Goal: Task Accomplishment & Management: Use online tool/utility

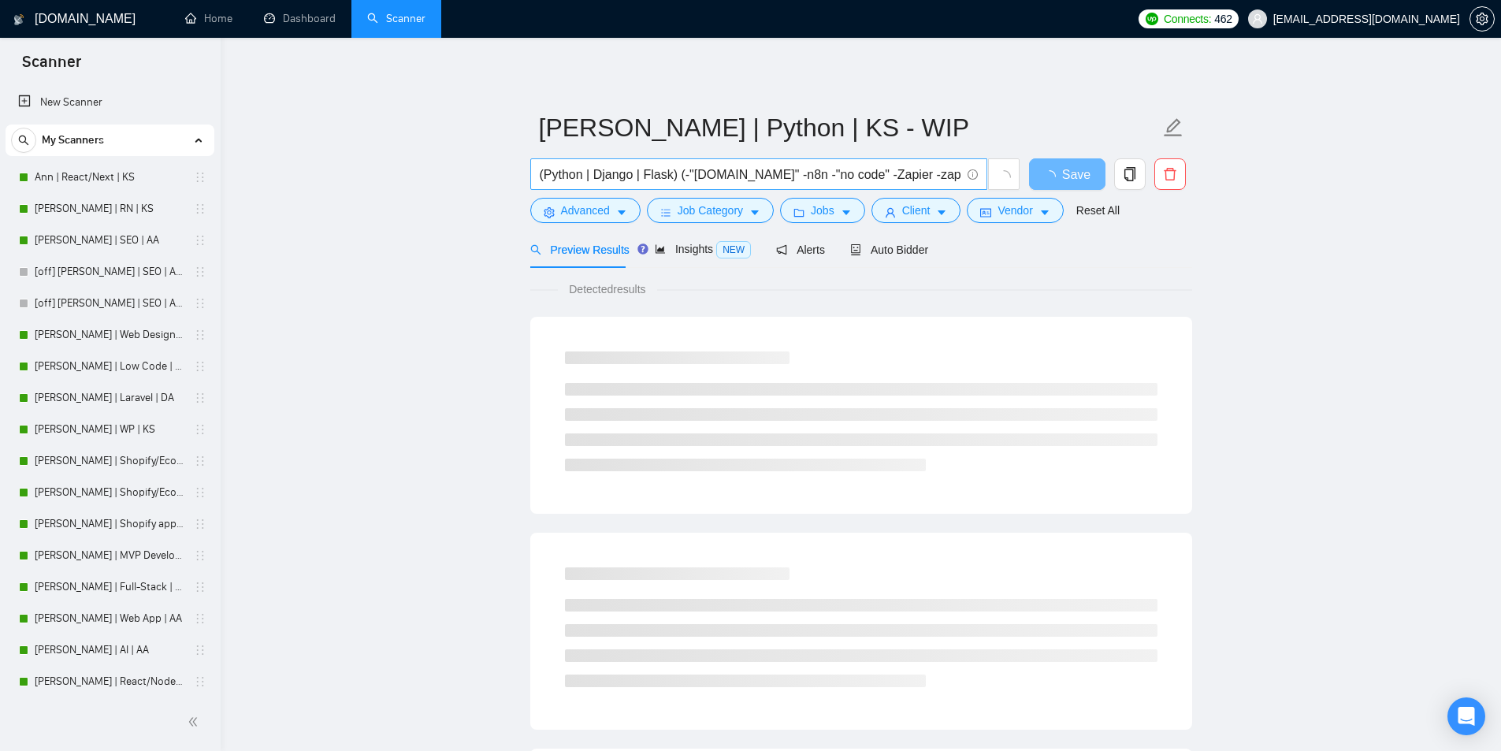
click at [566, 173] on input "(Python | Django | Flask) (-"[DOMAIN_NAME]" -n8n -"no code" -Zapier -zapier -ba…" at bounding box center [750, 175] width 421 height 20
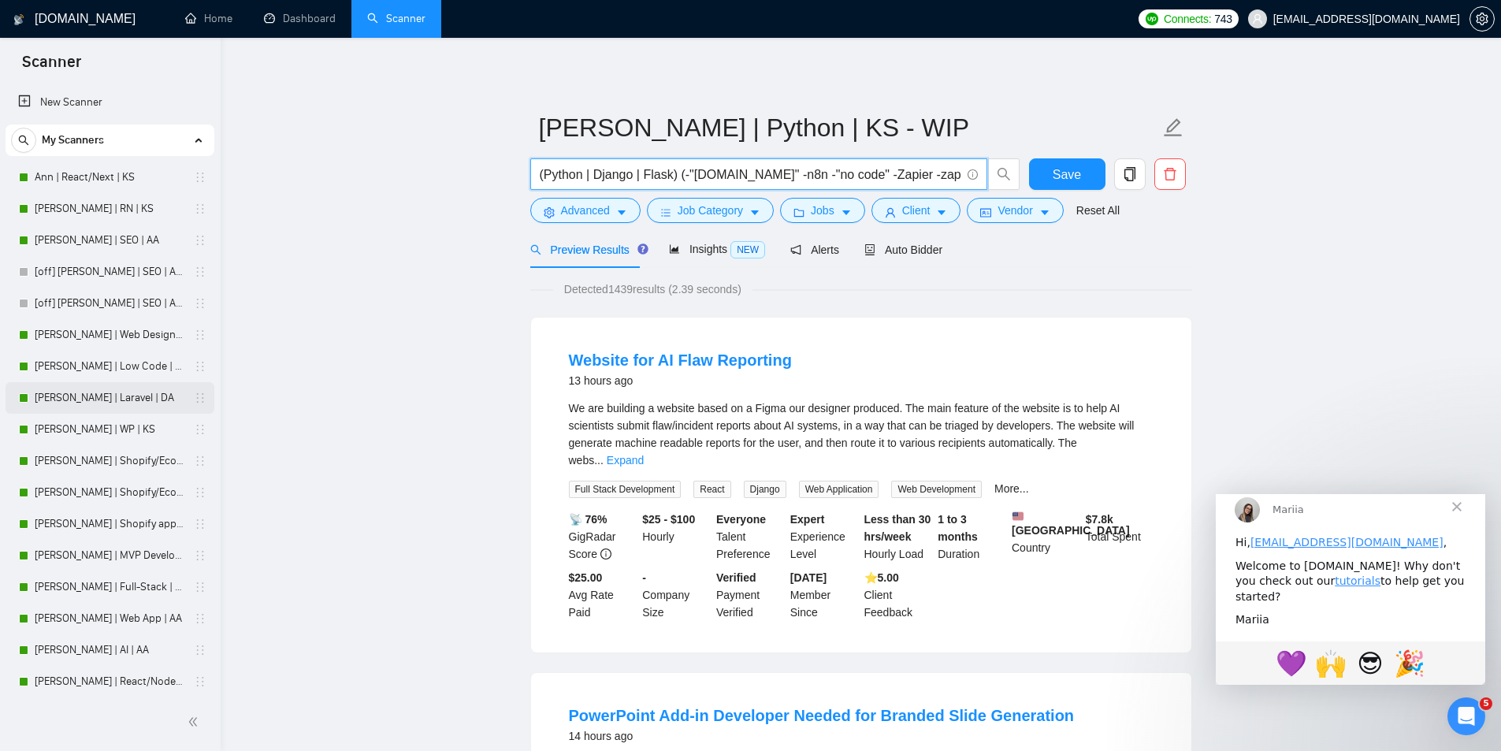
click at [58, 403] on link "[PERSON_NAME] | Laravel | DA" at bounding box center [110, 398] width 150 height 32
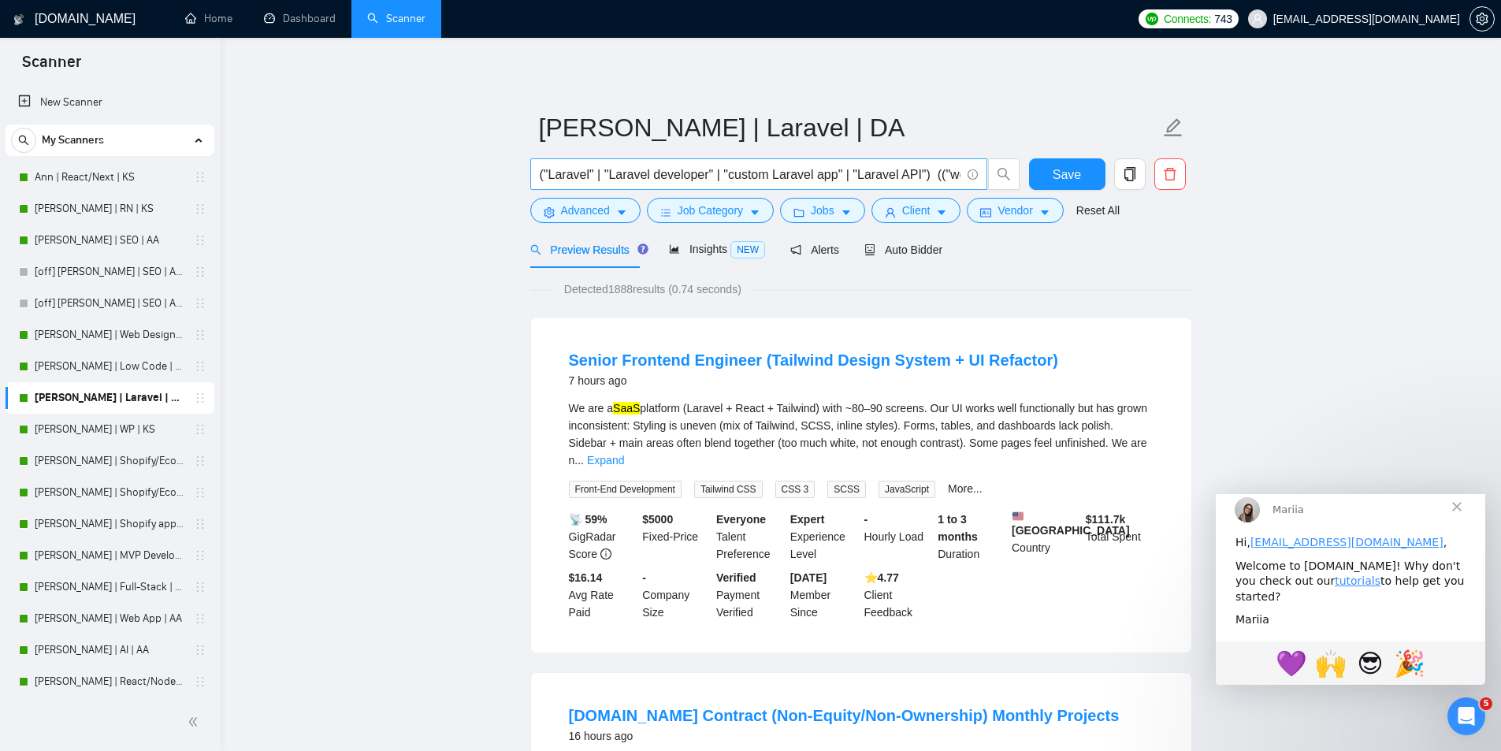
click at [545, 173] on input "("Laravel" | "Laravel developer" | "custom Laravel app" | "Laravel API") (("web…" at bounding box center [750, 175] width 421 height 20
